Goal: Navigation & Orientation: Locate item on page

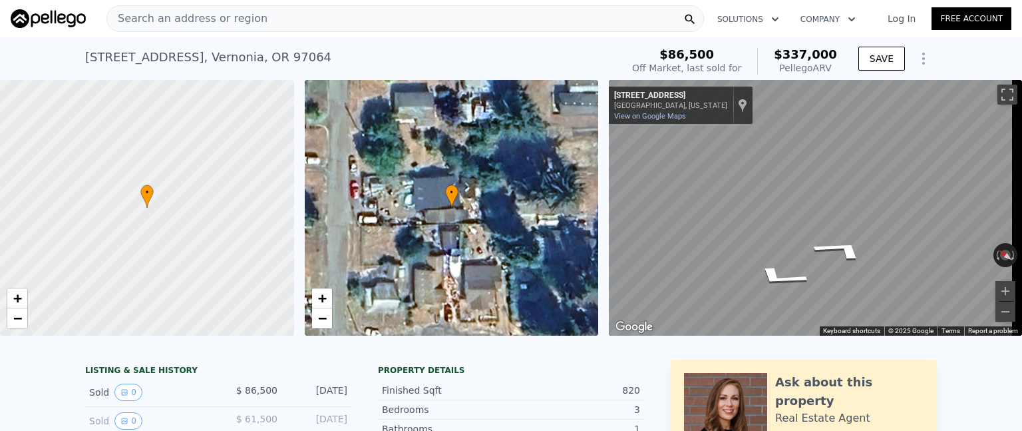
click at [584, 213] on div "• + − • + − ← Move left → Move right ↑ Move up ↓ Move down + Zoom in - Zoom out…" at bounding box center [511, 208] width 1022 height 256
click at [790, 246] on icon "Go West, Columbia St" at bounding box center [800, 252] width 91 height 25
click at [771, 256] on icon "Go Southwest, 1st Ave" at bounding box center [769, 259] width 95 height 33
click at [860, 276] on icon "Go South, 1st Ave" at bounding box center [859, 271] width 76 height 29
click at [860, 274] on icon "Go South, 1st Ave" at bounding box center [859, 271] width 76 height 29
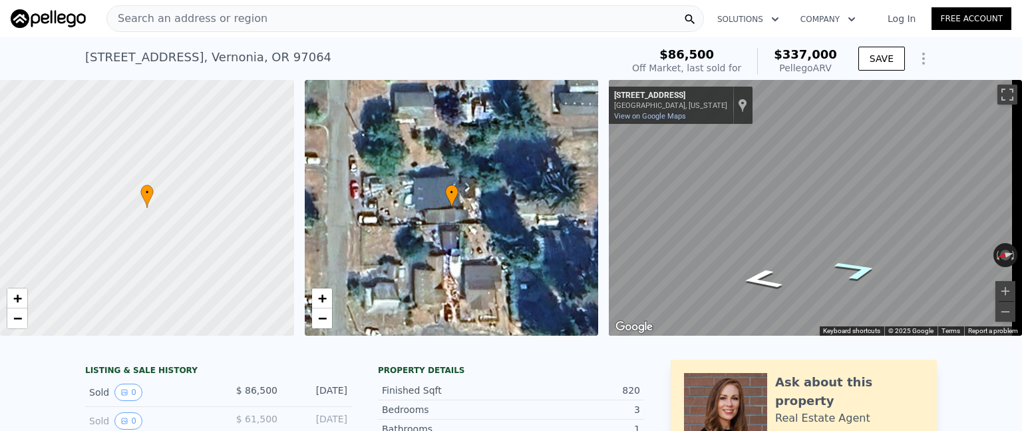
click at [860, 274] on icon "Go South, 1st Ave" at bounding box center [857, 269] width 85 height 31
click at [860, 274] on icon "Go South, 1st Ave" at bounding box center [860, 273] width 67 height 27
click at [860, 274] on icon "Go South, 1st Ave" at bounding box center [859, 272] width 77 height 30
click at [860, 274] on icon "Go South, 1st Ave" at bounding box center [859, 272] width 75 height 29
click at [811, 276] on icon "Go North, 1st Ave" at bounding box center [808, 280] width 83 height 19
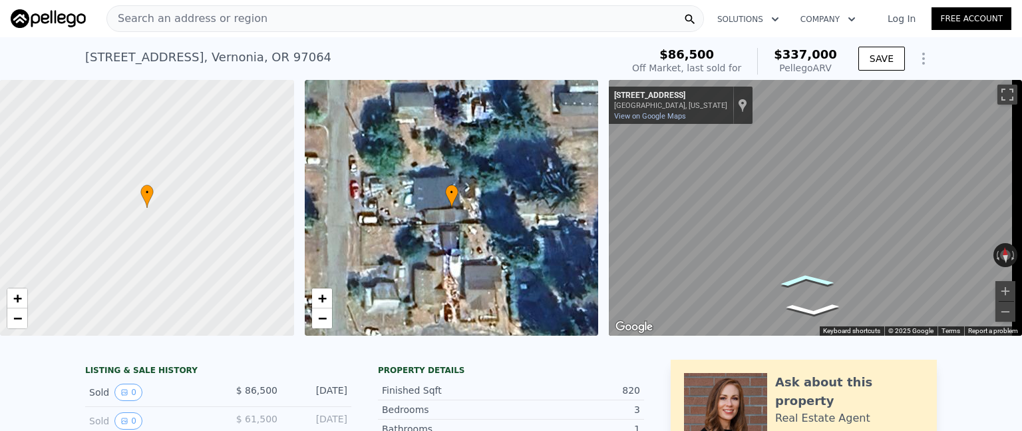
click at [811, 276] on icon "Go North, 1st Ave" at bounding box center [807, 279] width 85 height 19
click at [811, 276] on icon "Go North, 1st Ave" at bounding box center [813, 280] width 83 height 19
click at [811, 276] on icon "Go North, 1st Ave" at bounding box center [800, 281] width 91 height 22
click at [811, 276] on icon "Go North, 1st Ave" at bounding box center [808, 279] width 84 height 19
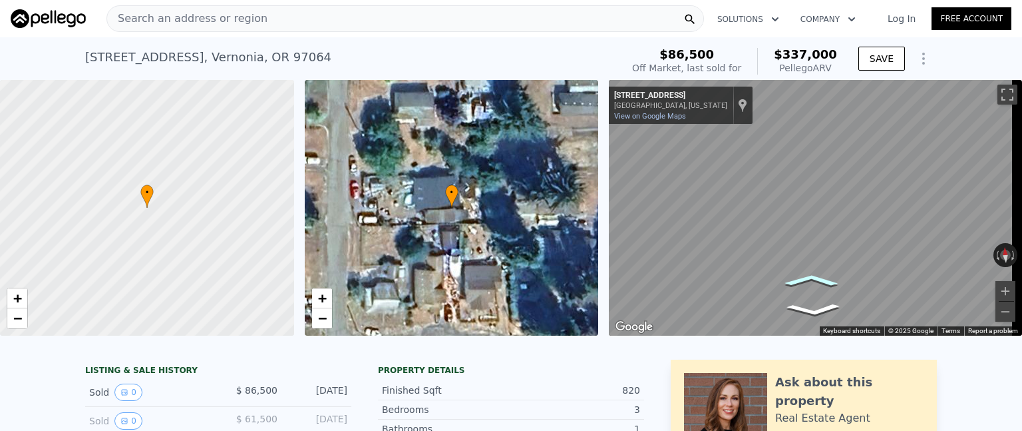
click at [811, 276] on icon "Go North, 1st Ave" at bounding box center [811, 280] width 81 height 18
click at [836, 279] on icon "Go Northeast, Columbia St" at bounding box center [844, 284] width 99 height 29
click at [813, 238] on icon "Go East, Columbia St" at bounding box center [801, 238] width 90 height 27
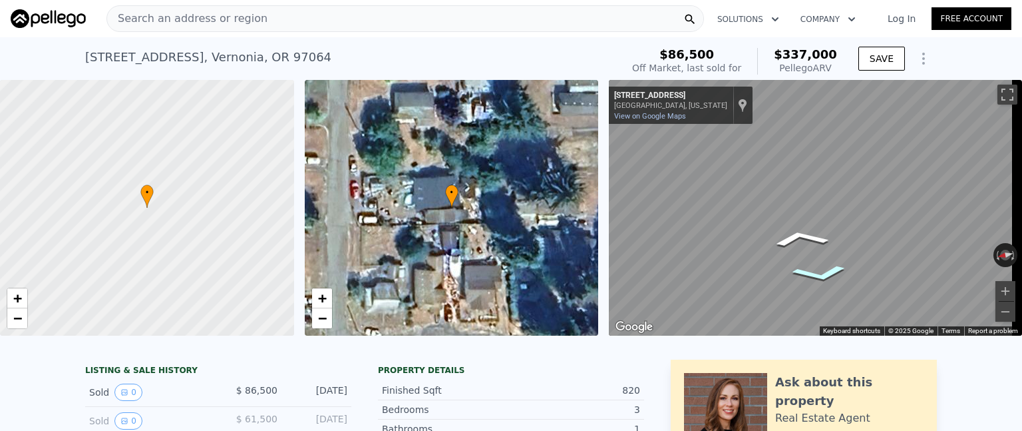
click at [817, 279] on icon "Go West, Columbia St" at bounding box center [820, 273] width 90 height 27
click at [819, 278] on icon "Go West, Columbia St" at bounding box center [820, 273] width 90 height 27
click at [852, 266] on icon "Go Southwest, 1st Ave" at bounding box center [851, 266] width 95 height 36
drag, startPoint x: 839, startPoint y: 238, endPoint x: 855, endPoint y: 224, distance: 21.2
click at [855, 224] on icon "Go East, Columbia St" at bounding box center [847, 228] width 99 height 39
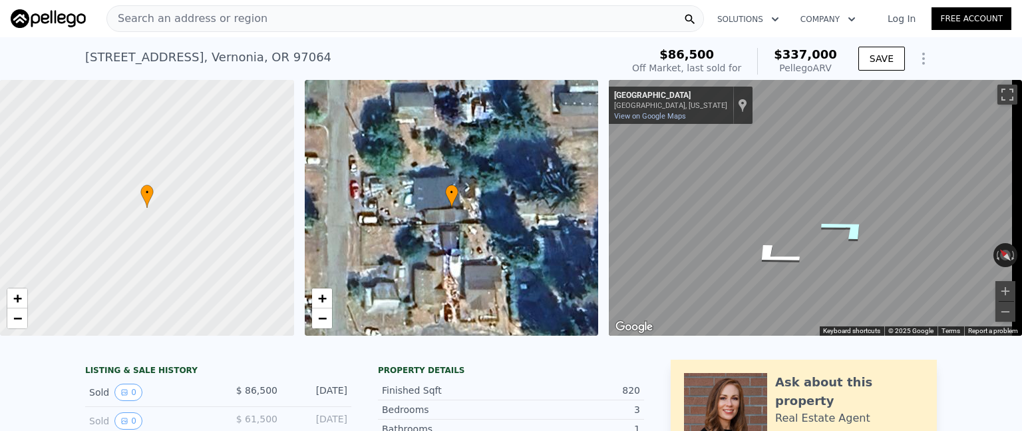
click at [853, 226] on icon "Go East, Columbia St" at bounding box center [847, 228] width 99 height 39
click at [764, 280] on icon "Go West, Columbia St" at bounding box center [762, 276] width 79 height 29
click at [764, 279] on icon "Go West, Columbia St" at bounding box center [762, 276] width 79 height 29
